Goal: Information Seeking & Learning: Learn about a topic

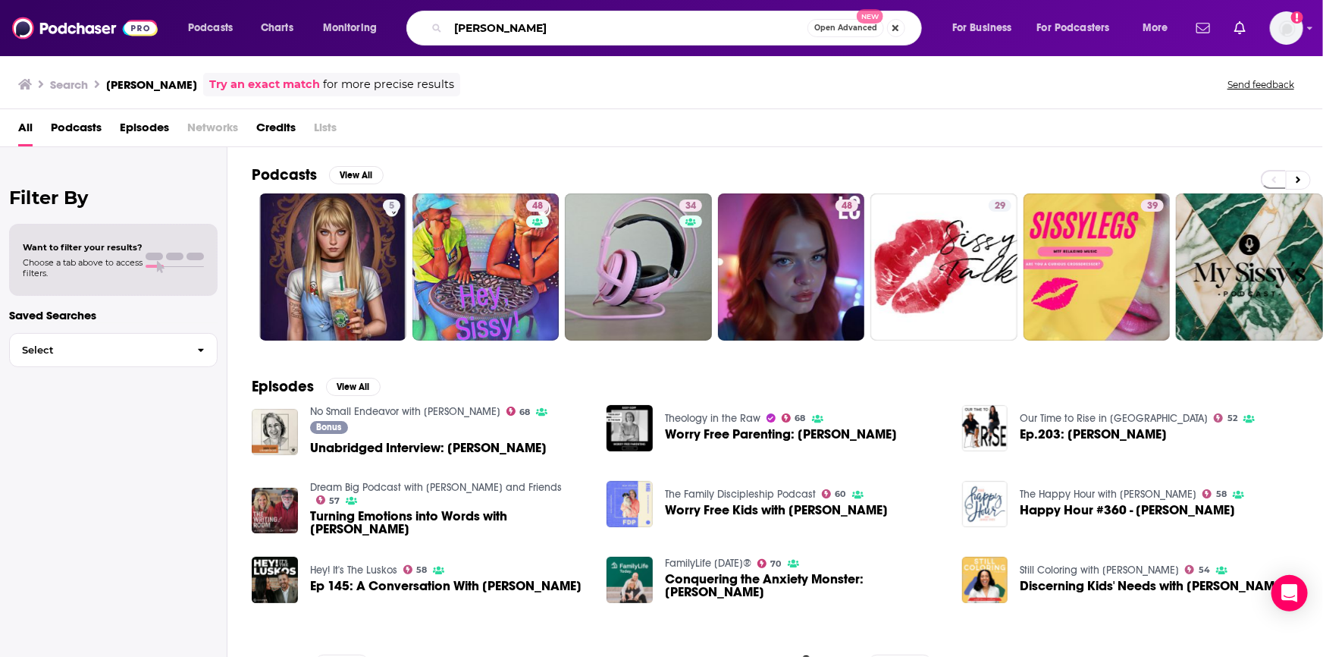
drag, startPoint x: 579, startPoint y: 20, endPoint x: 391, endPoint y: 8, distance: 188.4
click at [393, 11] on div "Podcasts Charts Monitoring [PERSON_NAME] Open Advanced New For Business For Pod…" at bounding box center [679, 28] width 1005 height 35
type input "the fortitude podcast"
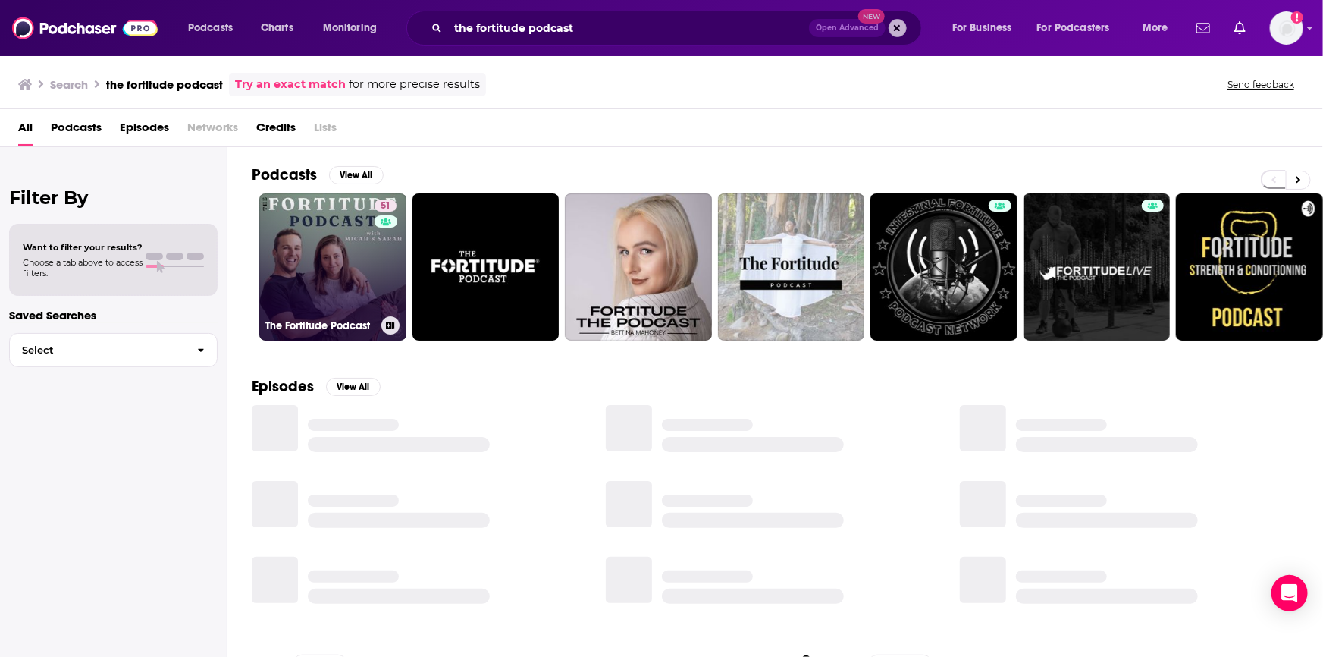
click at [378, 261] on div "51" at bounding box center [388, 257] width 26 height 117
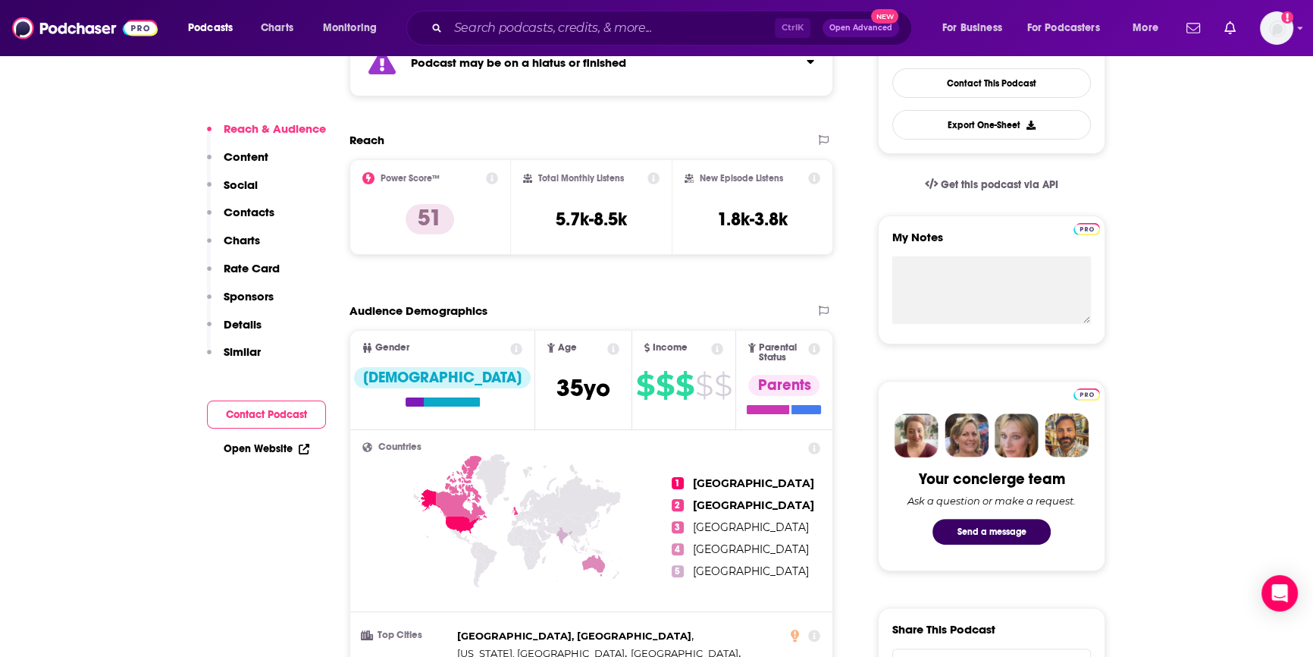
scroll to position [482, 0]
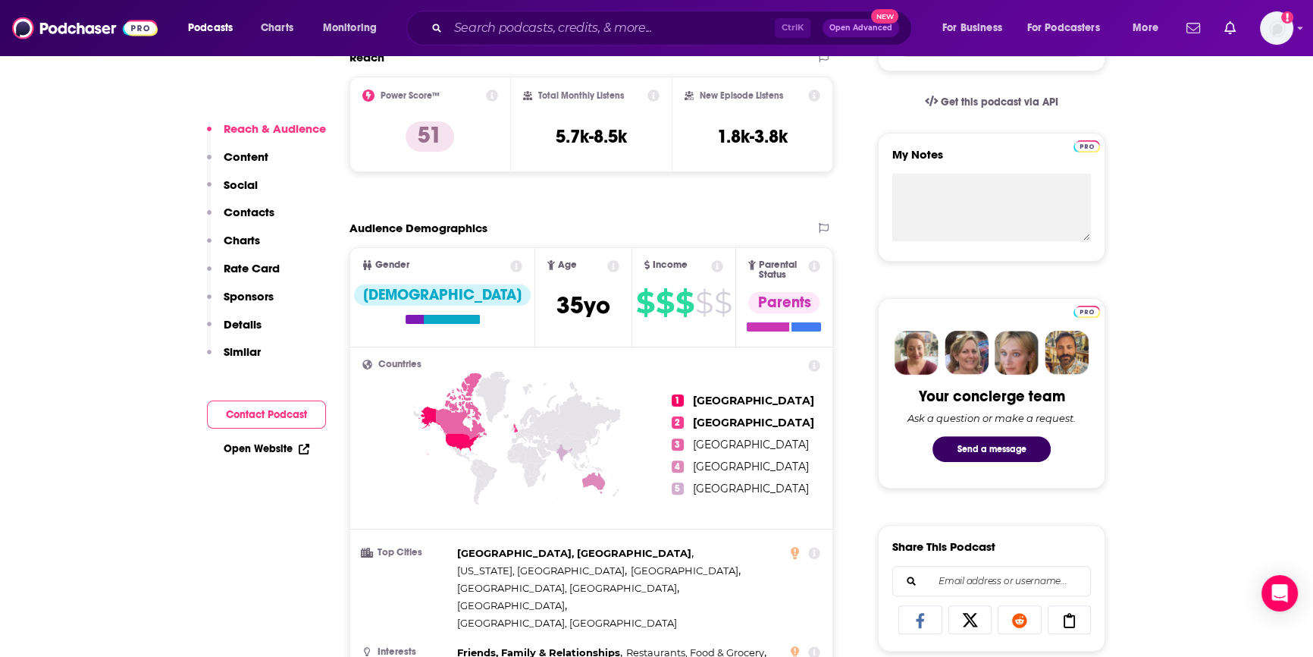
click at [292, 416] on button "Contact Podcast" at bounding box center [266, 414] width 119 height 28
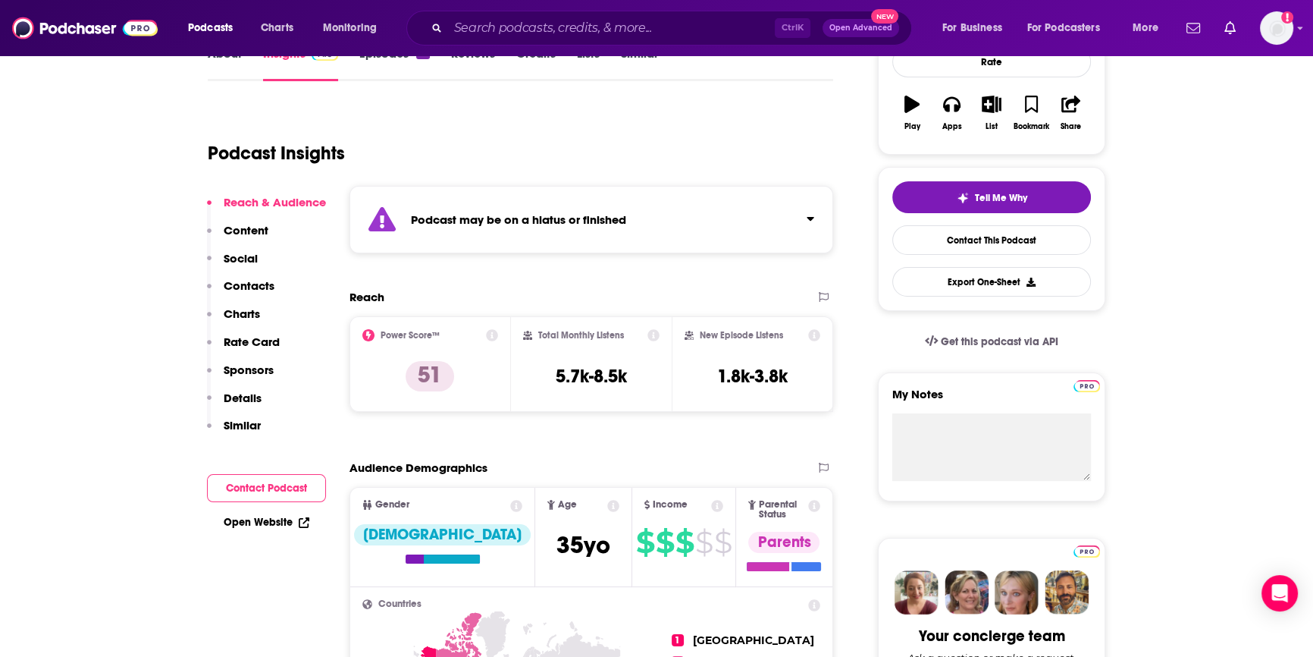
scroll to position [0, 0]
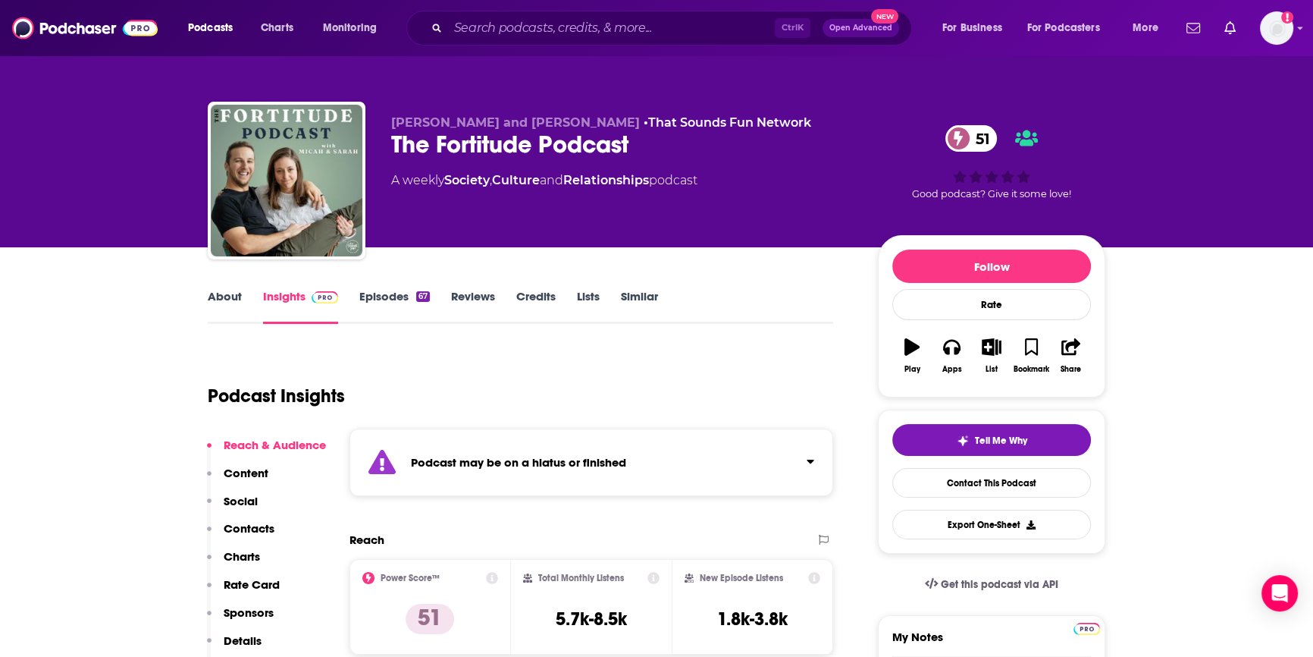
click at [378, 302] on link "Episodes 67" at bounding box center [394, 306] width 71 height 35
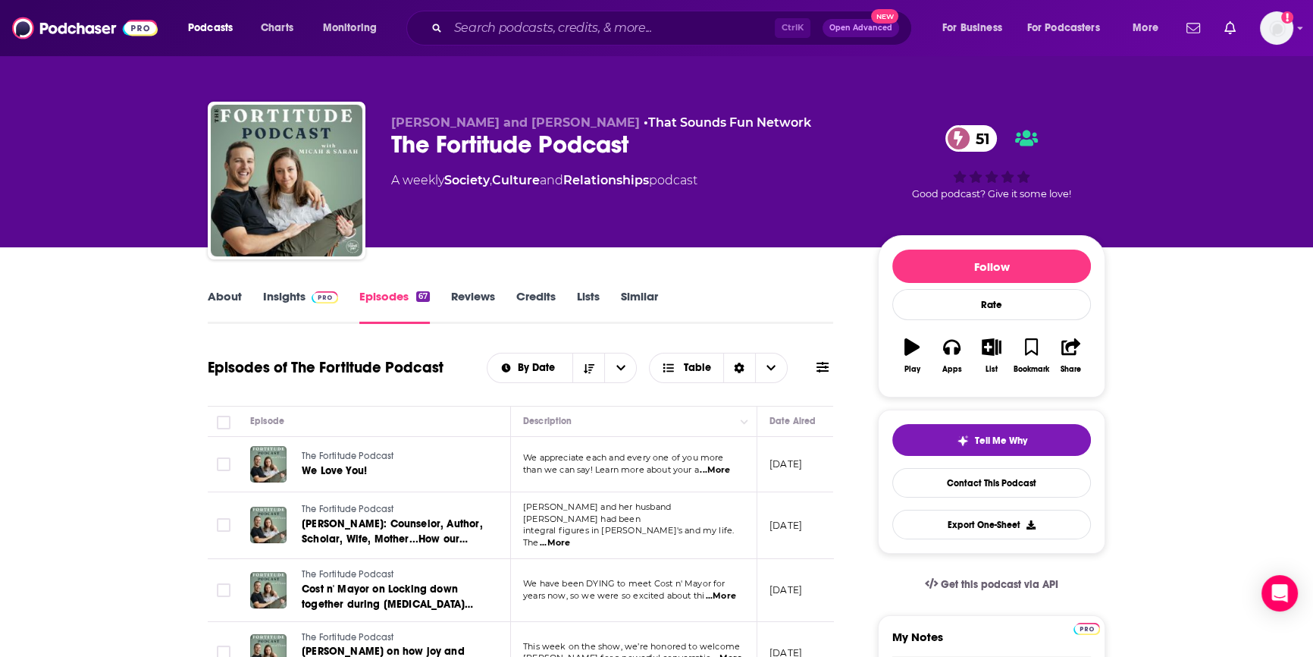
click at [723, 467] on span "...More" at bounding box center [715, 470] width 30 height 12
click at [594, 546] on td "[PERSON_NAME] and her husband [PERSON_NAME] had been integral figures in [PERSO…" at bounding box center [634, 525] width 246 height 67
click at [712, 467] on span "...More" at bounding box center [715, 470] width 30 height 12
click at [548, 457] on span "We appreciate each and every one of you more" at bounding box center [623, 457] width 201 height 11
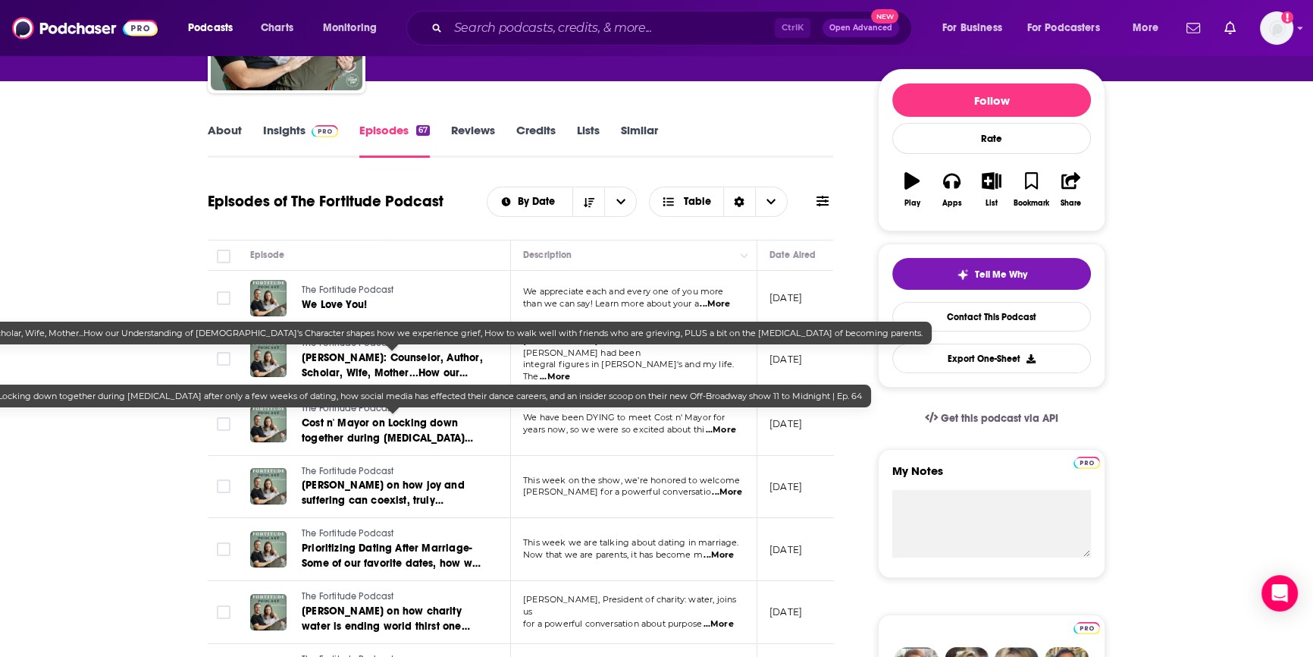
scroll to position [206, 0]
